Goal: Information Seeking & Learning: Learn about a topic

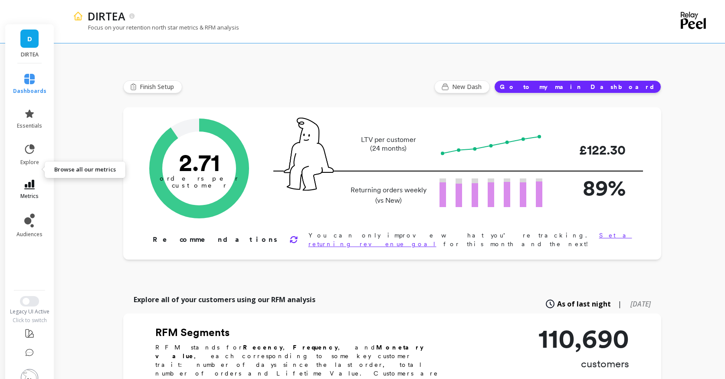
click at [28, 180] on icon at bounding box center [29, 185] width 10 height 10
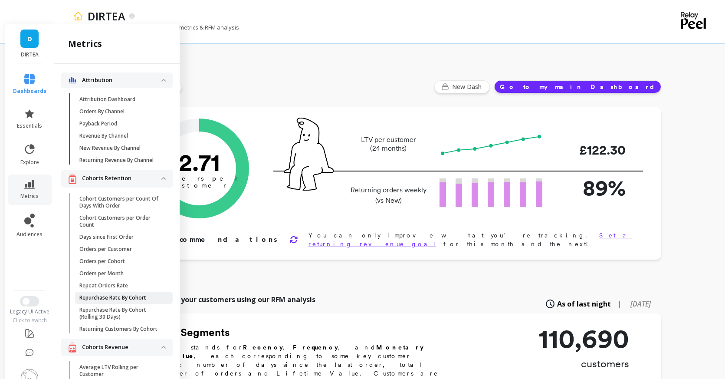
click at [118, 294] on p "Repurchase Rate By Cohort" at bounding box center [112, 297] width 67 height 7
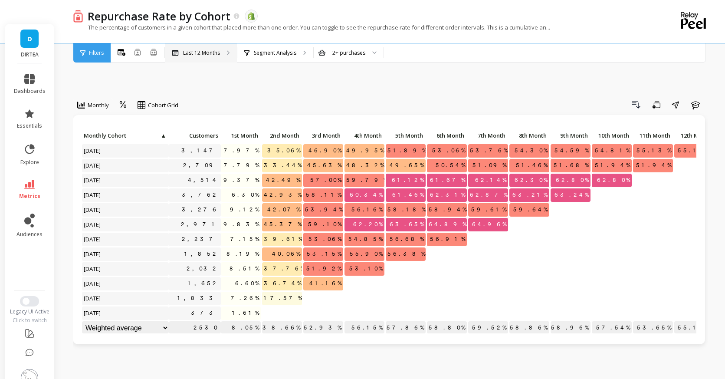
click at [193, 52] on p "Last 12 Months" at bounding box center [201, 52] width 37 height 7
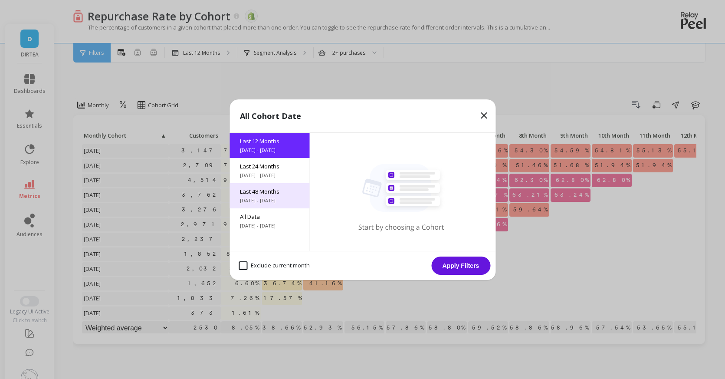
click at [273, 188] on span "Last 48 Months" at bounding box center [269, 191] width 59 height 8
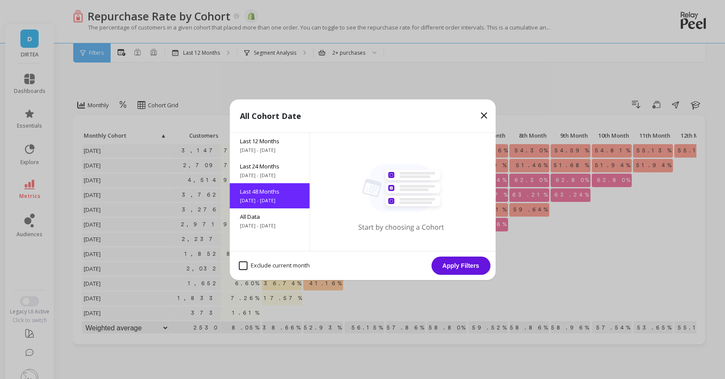
click at [462, 269] on button "Apply Filters" at bounding box center [460, 265] width 59 height 18
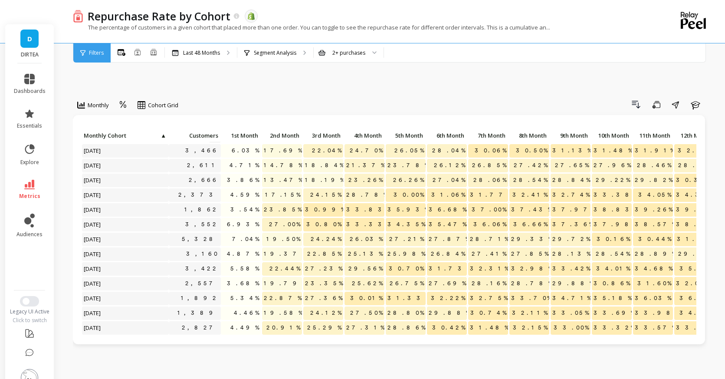
scroll to position [261, 0]
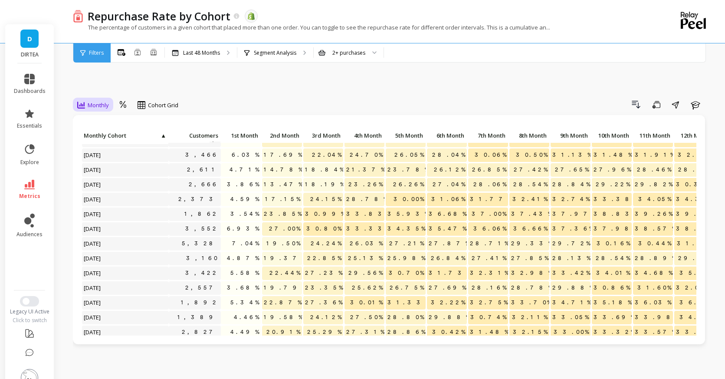
click at [99, 101] on span "Monthly" at bounding box center [98, 105] width 21 height 8
click at [96, 154] on div "Yearly" at bounding box center [104, 158] width 49 height 8
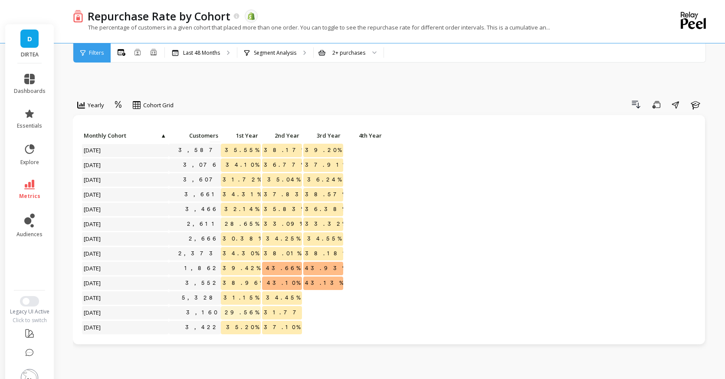
scroll to position [211, 0]
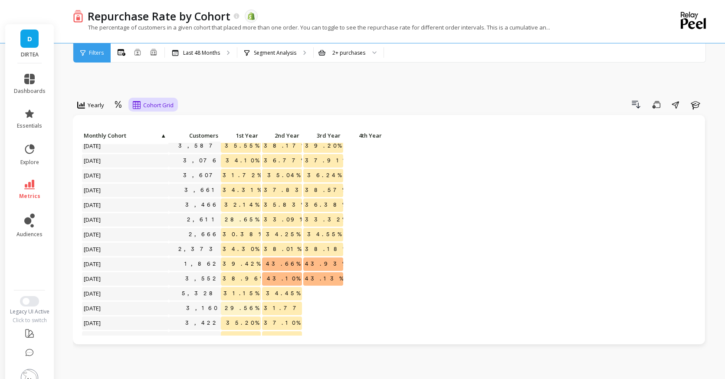
click at [155, 101] on span "Cohort Grid" at bounding box center [158, 105] width 30 height 8
click at [160, 137] on div "Cohort Line" at bounding box center [160, 141] width 49 height 8
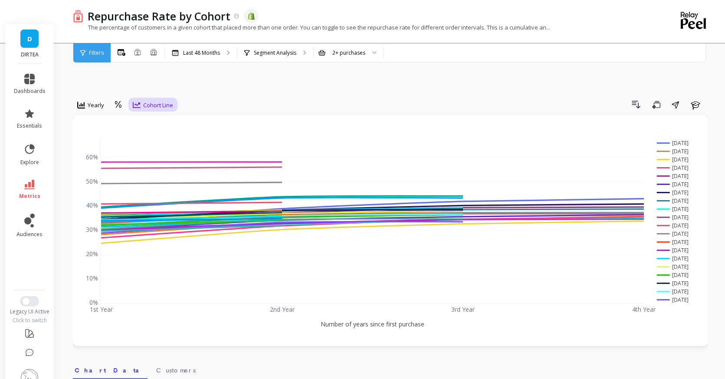
click at [159, 101] on span "Cohort Line" at bounding box center [158, 105] width 30 height 8
click at [157, 121] on div "Cohort Grid" at bounding box center [160, 125] width 49 height 8
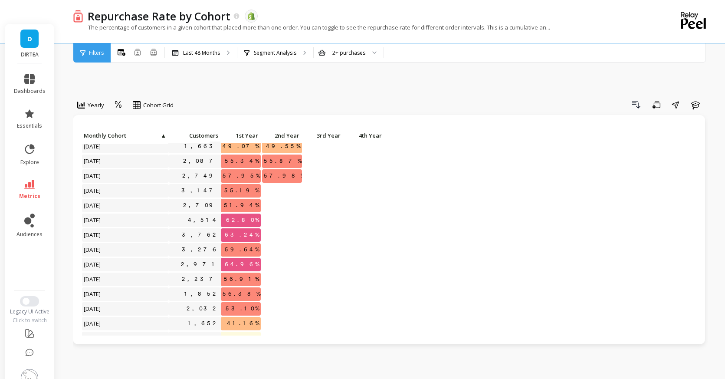
scroll to position [488, 0]
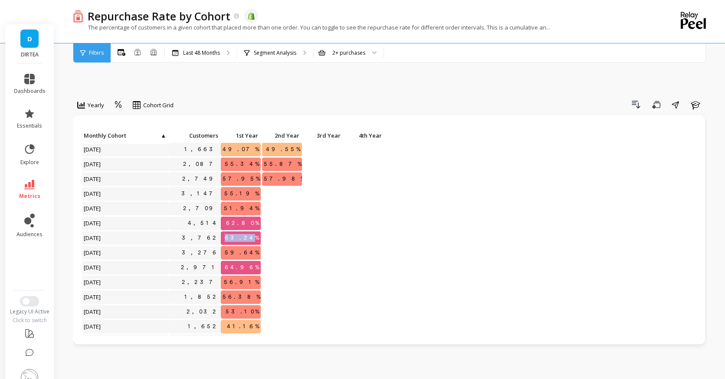
drag, startPoint x: 238, startPoint y: 221, endPoint x: 254, endPoint y: 221, distance: 16.5
click at [254, 231] on span "63.24%" at bounding box center [242, 237] width 38 height 13
click at [255, 231] on span "63.24%" at bounding box center [242, 237] width 38 height 13
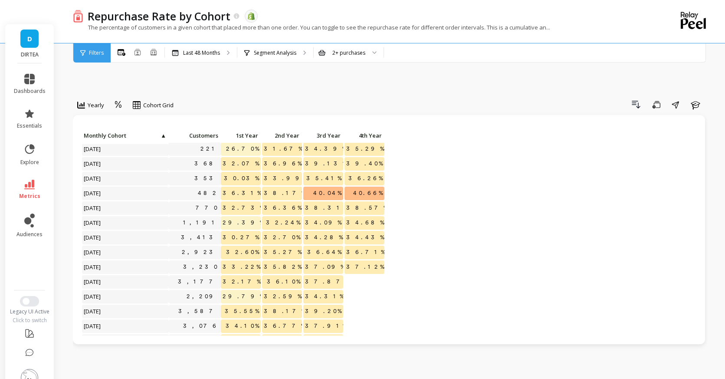
scroll to position [43, 0]
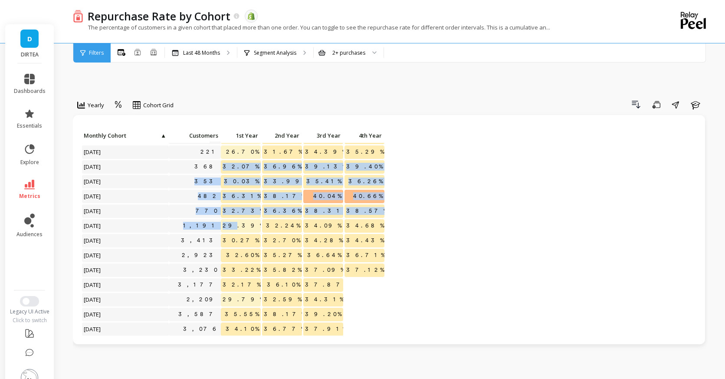
drag, startPoint x: 238, startPoint y: 148, endPoint x: 246, endPoint y: 203, distance: 55.2
click at [246, 219] on span "29.39%" at bounding box center [243, 225] width 45 height 13
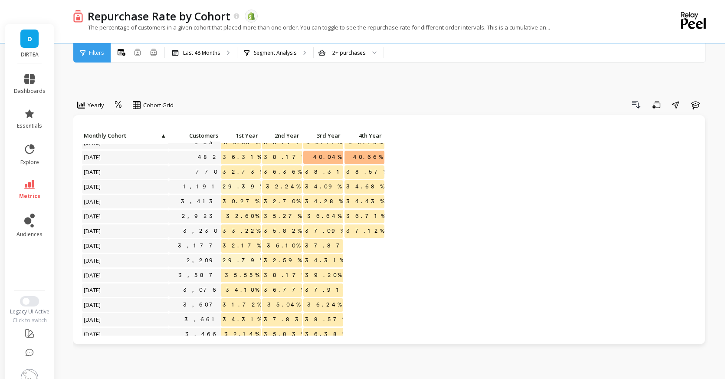
scroll to position [82, 0]
drag, startPoint x: 239, startPoint y: 182, endPoint x: 256, endPoint y: 182, distance: 16.1
click at [255, 195] on span "30.27%" at bounding box center [241, 201] width 40 height 13
click at [246, 210] on span "32.60%" at bounding box center [242, 216] width 36 height 13
drag, startPoint x: 239, startPoint y: 183, endPoint x: 260, endPoint y: 184, distance: 20.9
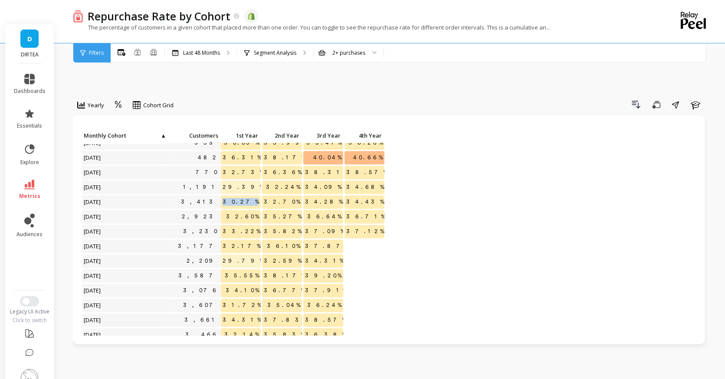
click at [260, 195] on span "30.27%" at bounding box center [241, 201] width 40 height 13
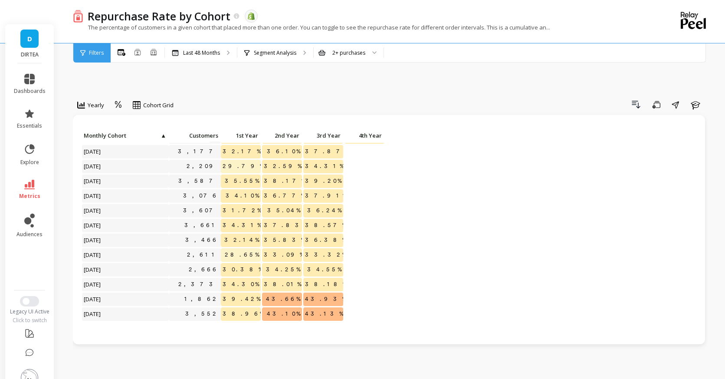
scroll to position [180, 0]
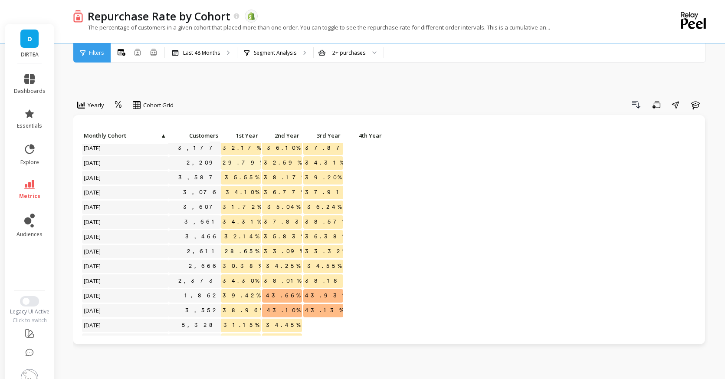
click at [34, 174] on li "metrics" at bounding box center [30, 189] width 42 height 30
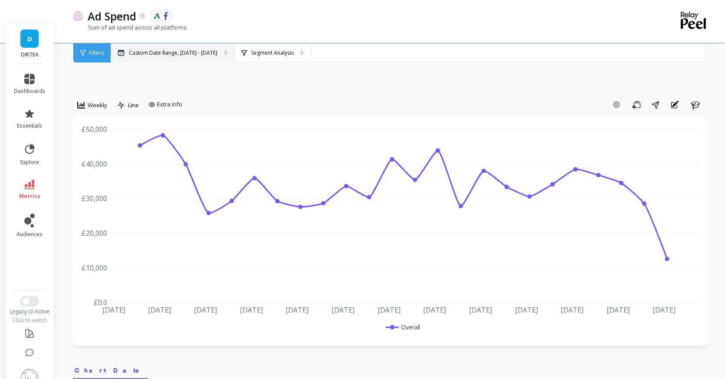
click at [151, 57] on div "Custom Date Range, [DATE] - [DATE]" at bounding box center [173, 52] width 124 height 19
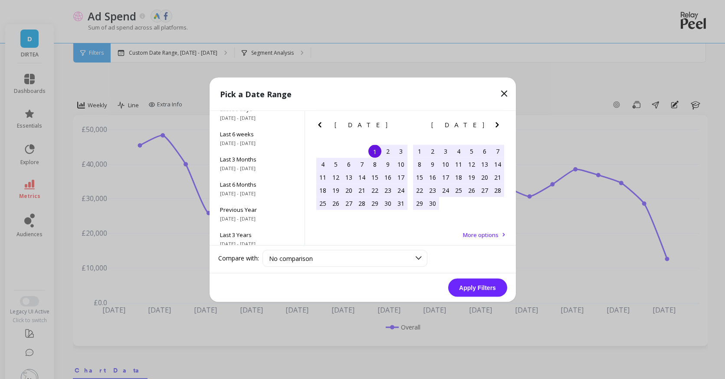
scroll to position [118, 0]
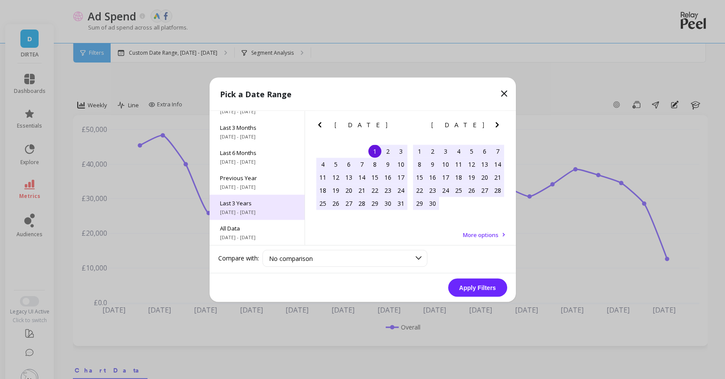
click at [264, 206] on span "Last 3 Years" at bounding box center [257, 203] width 74 height 8
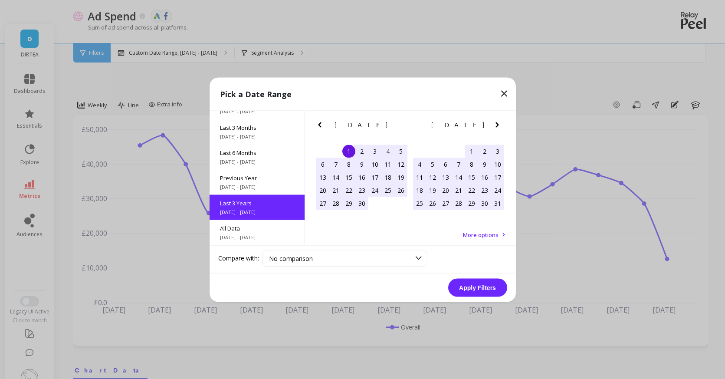
scroll to position [0, 0]
click at [484, 285] on button "Apply Filters" at bounding box center [477, 287] width 59 height 18
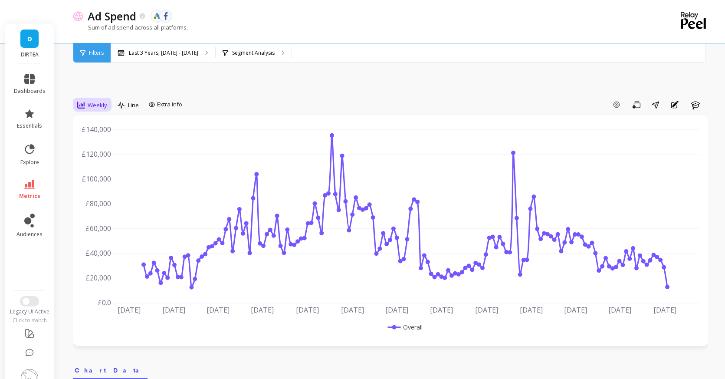
click at [102, 101] on span "Weekly" at bounding box center [98, 105] width 20 height 8
click at [103, 170] on div "Monthly" at bounding box center [104, 174] width 49 height 8
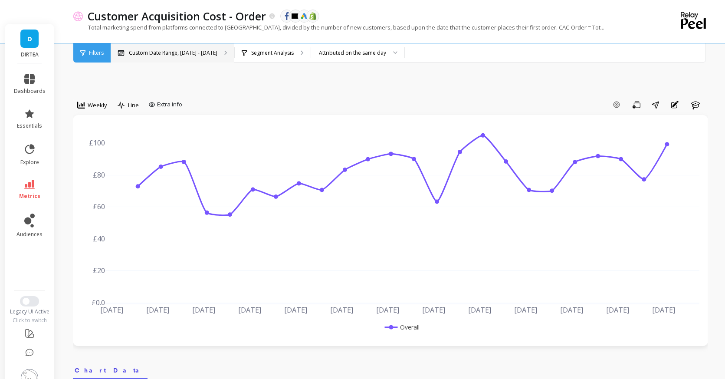
click at [157, 55] on p "Custom Date Range, [DATE] - [DATE]" at bounding box center [173, 52] width 88 height 7
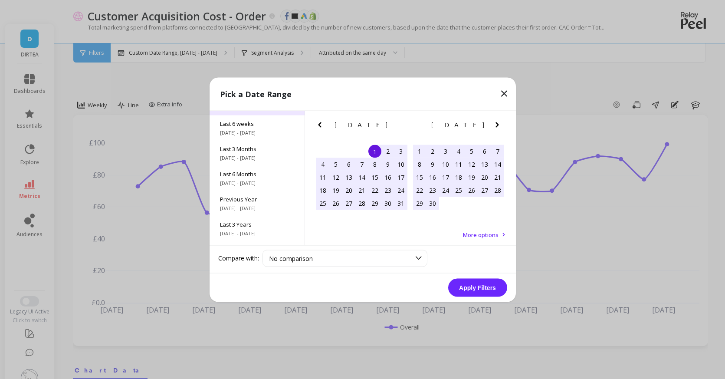
scroll to position [118, 0]
click at [261, 209] on span "[DATE] - [DATE]" at bounding box center [257, 211] width 74 height 7
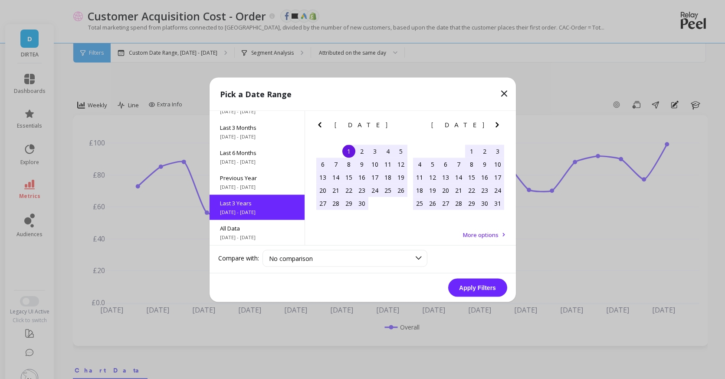
scroll to position [0, 0]
click at [486, 289] on button "Apply Filters" at bounding box center [477, 287] width 59 height 18
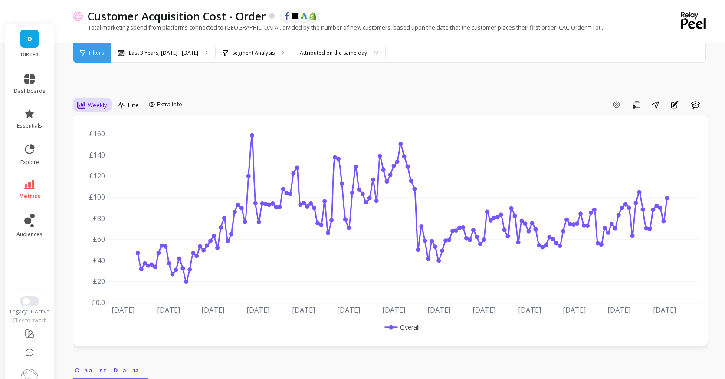
click at [101, 100] on div "Weekly" at bounding box center [92, 105] width 30 height 10
click at [105, 167] on div "Monthly" at bounding box center [105, 174] width 60 height 15
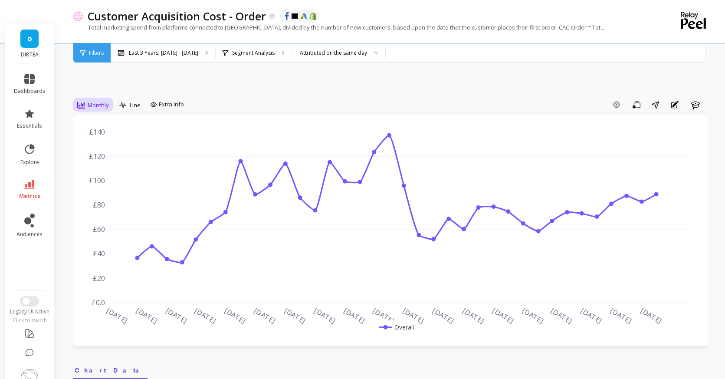
click at [95, 100] on div "Monthly" at bounding box center [93, 105] width 32 height 10
click at [100, 219] on div "Yearly" at bounding box center [104, 223] width 49 height 8
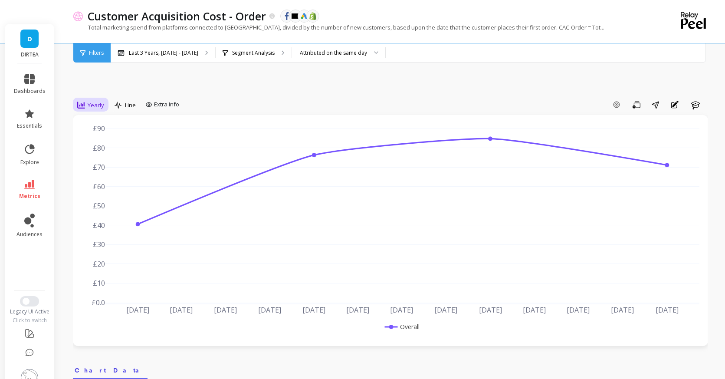
click at [98, 101] on span "Yearly" at bounding box center [96, 105] width 16 height 8
click at [113, 170] on div "Monthly" at bounding box center [104, 174] width 49 height 8
